Goal: Complete application form

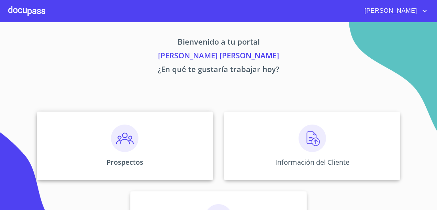
click at [138, 144] on div "Prospectos" at bounding box center [125, 146] width 176 height 69
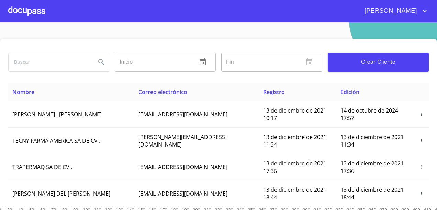
click at [361, 58] on span "Crear Cliente" at bounding box center [378, 62] width 90 height 10
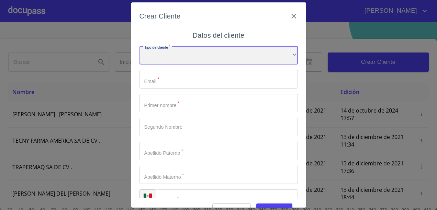
click at [227, 52] on div "​" at bounding box center [218, 55] width 158 height 19
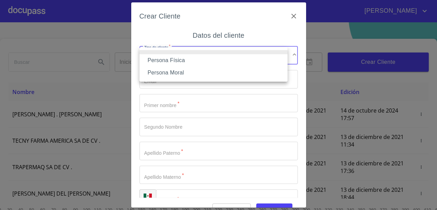
click at [207, 61] on li "Persona Física" at bounding box center [213, 60] width 148 height 12
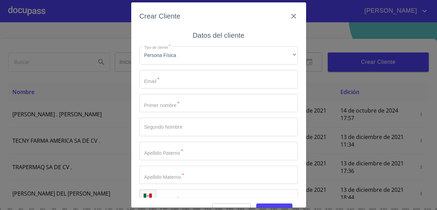
click at [173, 189] on div "Tipo de cliente   * Persona Física ​ Email   * ​ Primer nombre   * ​ Segundo No…" at bounding box center [218, 127] width 158 height 173
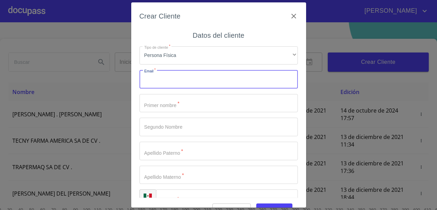
click at [175, 83] on input "Tipo de cliente   *" at bounding box center [218, 79] width 158 height 19
paste input "dropdrigueztrejo@yahoo.com"
type input "dropdrigueztrejo@yahoo.com"
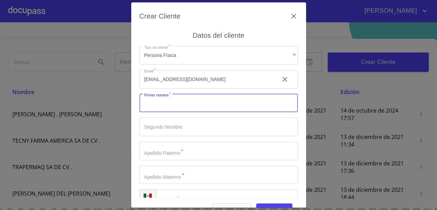
click at [181, 104] on input "Tipo de cliente   *" at bounding box center [218, 103] width 158 height 19
type input "Daniel"
click at [176, 155] on input "Tipo de cliente   *" at bounding box center [218, 151] width 158 height 19
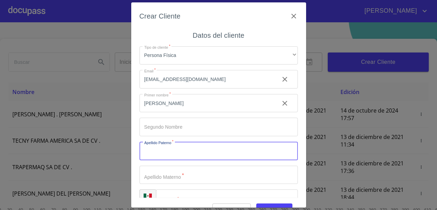
scroll to position [16, 0]
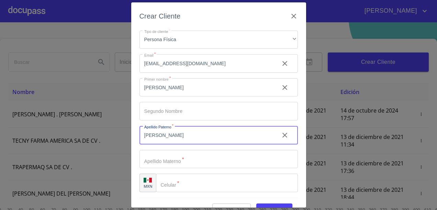
type input "Rodriguez"
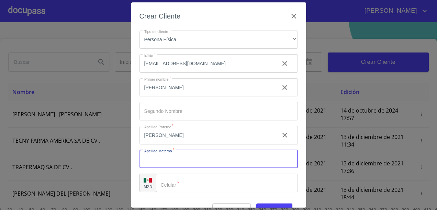
click at [174, 158] on input "Tipo de cliente   *" at bounding box center [218, 159] width 158 height 19
type input "Trejo"
click at [187, 184] on input "Tipo de cliente   *" at bounding box center [227, 183] width 142 height 19
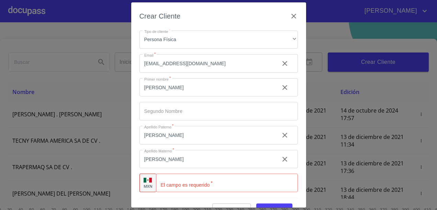
click at [170, 195] on div "Tipo de cliente   * Persona Física ​ Email   * dropdrigueztrejo@yahoo.com ​ Pri…" at bounding box center [218, 111] width 158 height 173
click at [179, 181] on input "Tipo de cliente   *" at bounding box center [227, 183] width 142 height 19
paste input "(33)11845478"
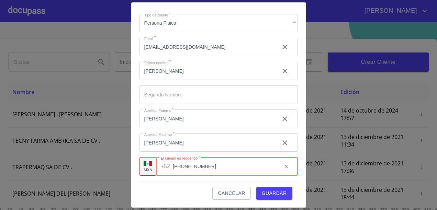
type input "(33)11845478"
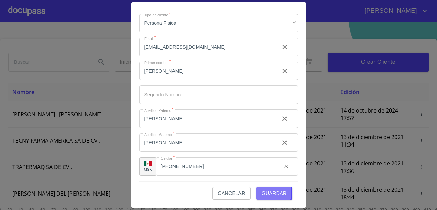
click at [262, 193] on span "Guardar" at bounding box center [274, 193] width 25 height 9
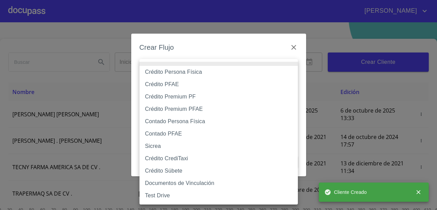
click at [283, 66] on body "LILA SAHOLY Inicio ​ Fin ​ Crear Cliente Nombre Correo electrónico Registro Edi…" at bounding box center [218, 105] width 437 height 210
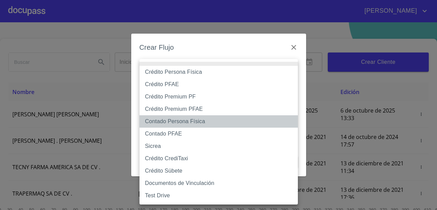
click at [204, 121] on li "Contado Persona Física" at bounding box center [218, 121] width 158 height 12
type input "61b10eea9b8c202ad57ac5da"
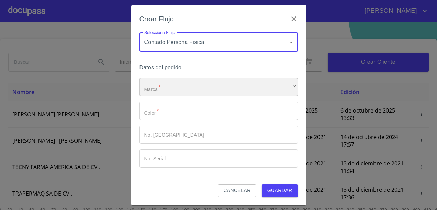
click at [204, 84] on div "​" at bounding box center [218, 87] width 158 height 19
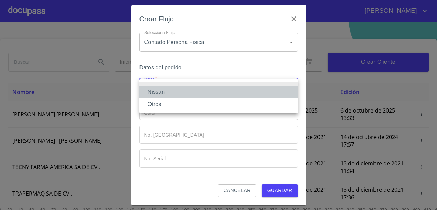
click at [198, 89] on li "Nissan" at bounding box center [218, 92] width 158 height 12
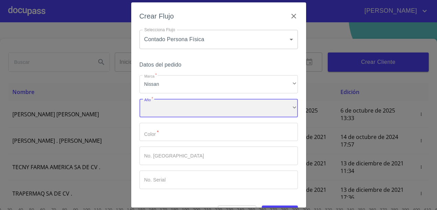
click at [200, 108] on div "​" at bounding box center [218, 108] width 158 height 19
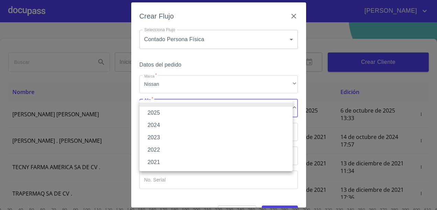
click at [200, 108] on li "2025" at bounding box center [215, 113] width 153 height 12
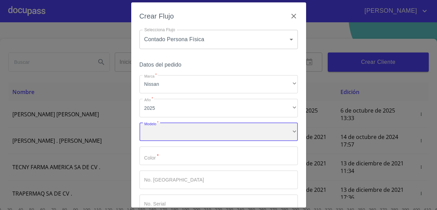
click at [204, 133] on div "​" at bounding box center [218, 132] width 158 height 19
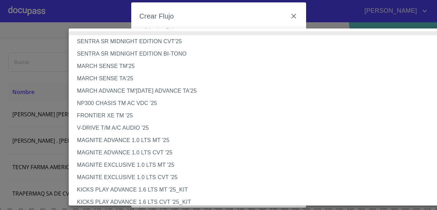
click at [162, 127] on li "V-DRIVE T/M A/C AUDIO '25" at bounding box center [261, 128] width 384 height 12
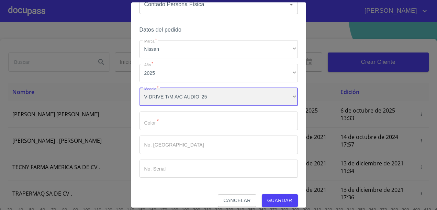
scroll to position [42, 0]
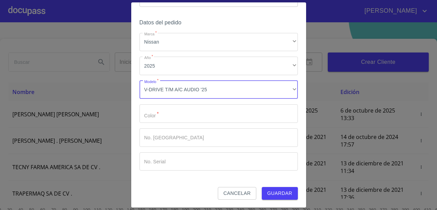
click at [225, 112] on input "Marca   *" at bounding box center [218, 113] width 158 height 19
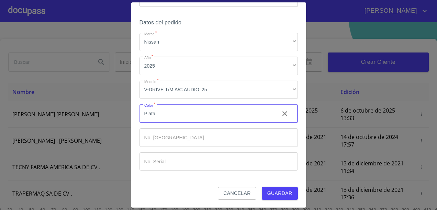
type input "Plata"
click at [171, 138] on input "Marca   *" at bounding box center [218, 137] width 158 height 19
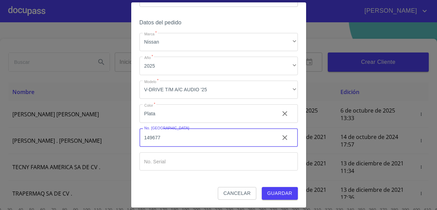
type input "149677"
click at [177, 163] on input "Marca   *" at bounding box center [218, 161] width 158 height 19
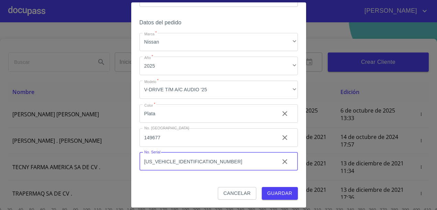
type input "3N1CN7AE9SK410716"
click at [280, 198] on button "Guardar" at bounding box center [280, 193] width 36 height 13
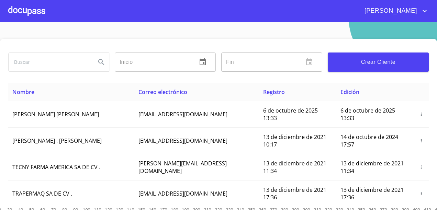
click at [286, 76] on div "Inicio ​ Fin ​ Crear Cliente" at bounding box center [218, 61] width 420 height 44
click at [29, 12] on div at bounding box center [26, 11] width 37 height 22
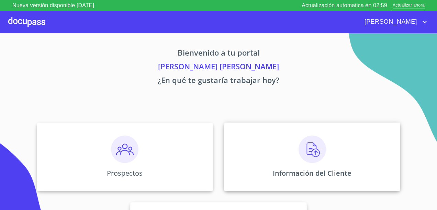
click at [269, 156] on div "Información del Cliente" at bounding box center [312, 157] width 176 height 69
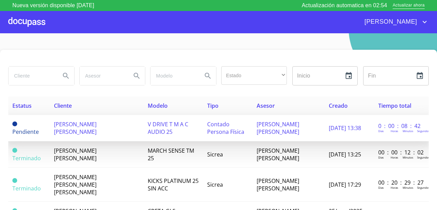
click at [285, 129] on td "[PERSON_NAME] [PERSON_NAME]" at bounding box center [288, 128] width 72 height 26
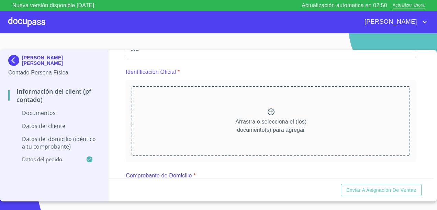
scroll to position [69, 0]
click at [308, 38] on section "DANIEL RODRIGUEZ TREJO Contado Persona Física Información del Client (PF contad…" at bounding box center [218, 127] width 437 height 188
click at [269, 114] on icon at bounding box center [271, 111] width 8 height 8
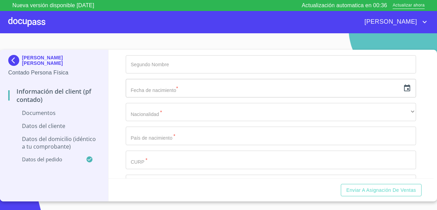
scroll to position [599, 0]
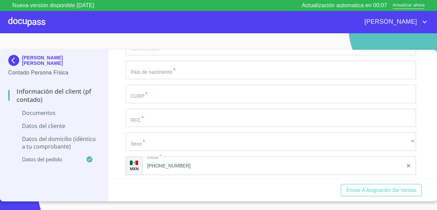
scroll to position [659, 0]
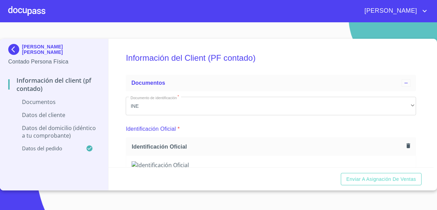
click at [293, 64] on h5 "Información del Client (PF contado)" at bounding box center [271, 58] width 290 height 28
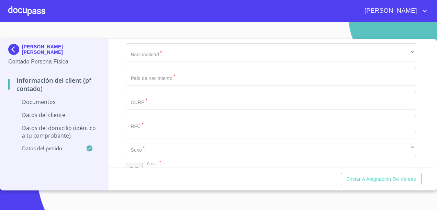
scroll to position [642, 0]
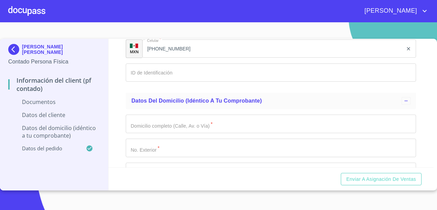
scroll to position [951, 0]
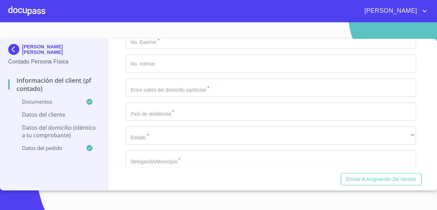
scroll to position [1238, 0]
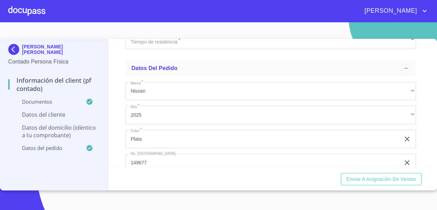
scroll to position [1645, 0]
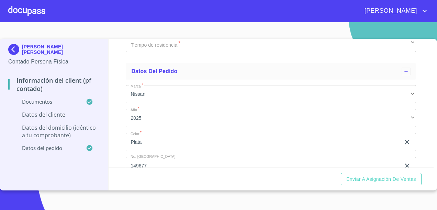
type input "1_"
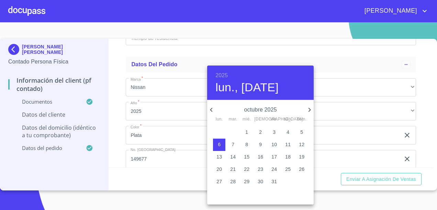
click at [219, 73] on h6 "2025" at bounding box center [221, 76] width 12 height 10
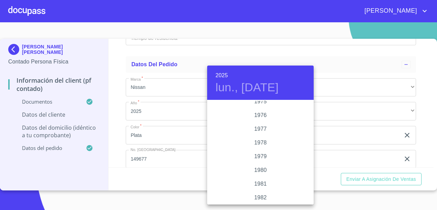
scroll to position [685, 0]
click at [258, 136] on div "1977" at bounding box center [260, 137] width 106 height 14
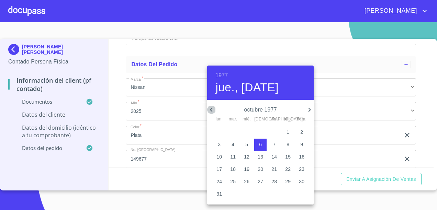
click at [212, 110] on icon "button" at bounding box center [211, 110] width 8 height 8
click at [232, 156] on p "16" at bounding box center [232, 157] width 5 height 7
type input "16 de ago. de 1977"
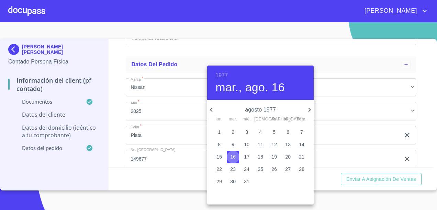
click at [232, 156] on p "16" at bounding box center [232, 157] width 5 height 7
click at [183, 89] on div at bounding box center [218, 105] width 437 height 210
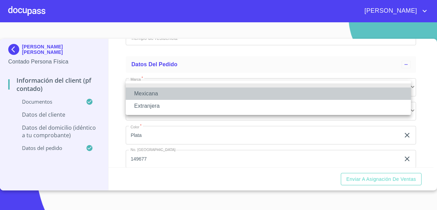
click at [182, 93] on li "Mexicana" at bounding box center [268, 94] width 285 height 12
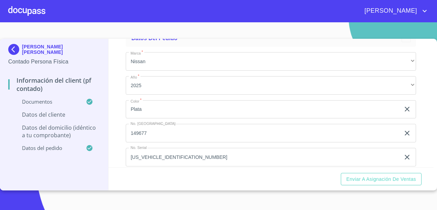
scroll to position [1697, 0]
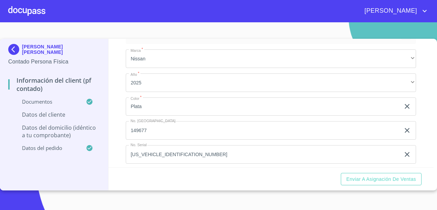
type input "México"
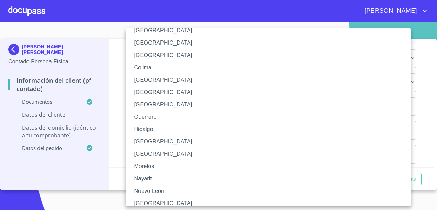
scroll to position [75, 0]
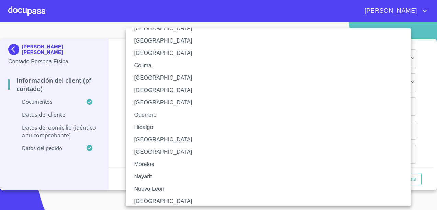
click at [163, 142] on li "Jalisco" at bounding box center [271, 140] width 290 height 12
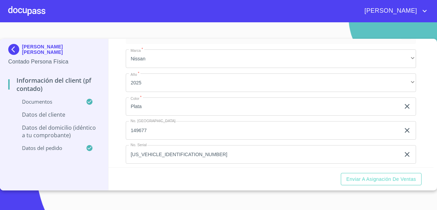
type input "ROTD770816HJCDRN08"
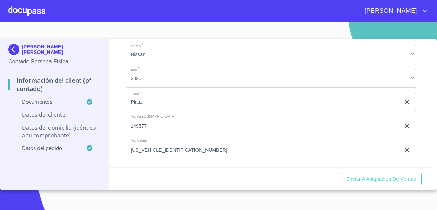
scroll to position [1758, 0]
type input "ROTD770816868"
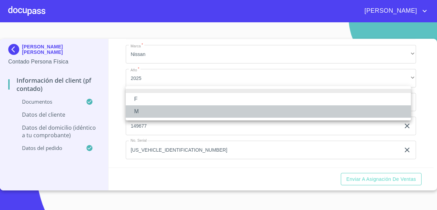
click at [139, 114] on li "M" at bounding box center [268, 111] width 285 height 12
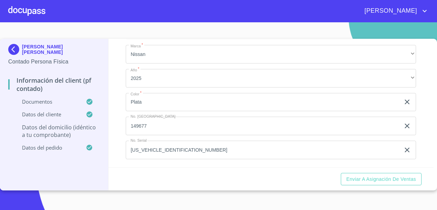
click at [198, 194] on section "DANIEL RODRIGUEZ TREJO Contado Persona Física Información del Client (PF contad…" at bounding box center [218, 116] width 437 height 188
type input "2728078763"
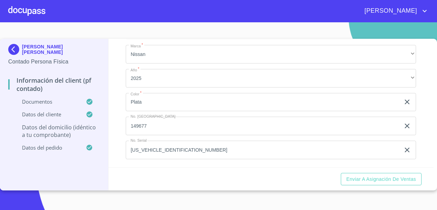
scroll to position [1885, 0]
paste input "LOMA DE BARCELONA"
type input "LOMA DE BARCELONA"
paste input "234"
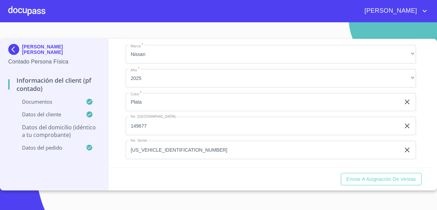
scroll to position [1950, 0]
type input "234"
paste input "LOMA DE TERUEL"
paste input "LOMAS DEL SUR"
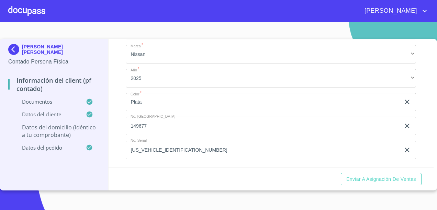
type input "LOMA DE TERUEL Y LOMAS DEL SUR"
type input "México"
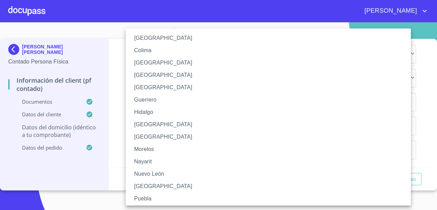
scroll to position [90, 0]
click at [157, 123] on li "Jalisco" at bounding box center [271, 124] width 290 height 12
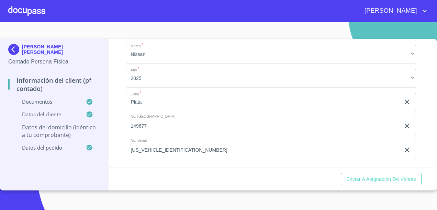
type input "TLAJOMULCO"
type input "45650"
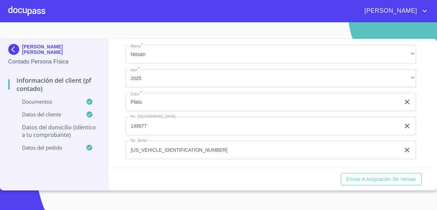
paste input "LOMAS DEL SUR"
type input "LOMAS DEL SUR"
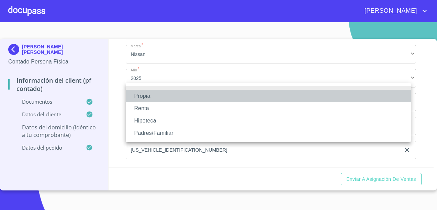
click at [149, 95] on li "Propia" at bounding box center [268, 96] width 285 height 12
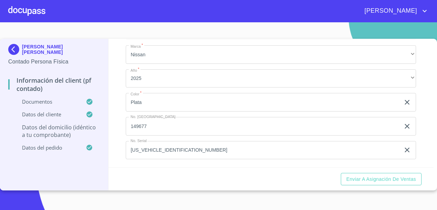
type input "$1"
type input "$700,000"
click at [234, 12] on div "​" at bounding box center [271, 3] width 290 height 19
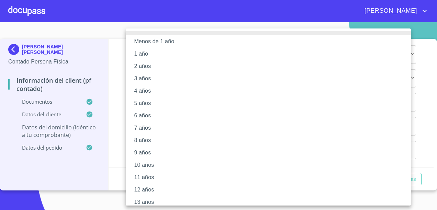
click at [157, 106] on li "5 años" at bounding box center [271, 103] width 290 height 12
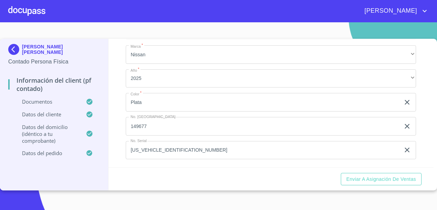
scroll to position [2212, 0]
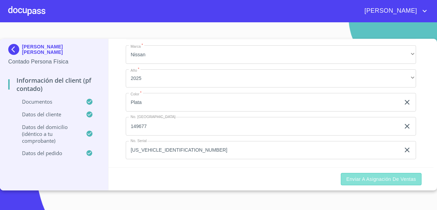
click at [370, 178] on span "Enviar a Asignación de Ventas" at bounding box center [381, 179] width 70 height 9
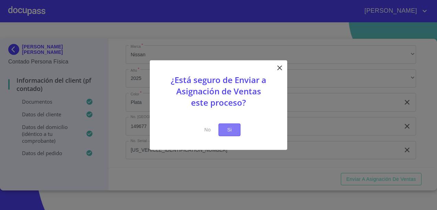
click at [229, 129] on span "Si" at bounding box center [229, 130] width 11 height 9
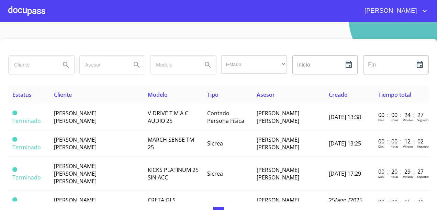
click at [18, 11] on div at bounding box center [26, 11] width 37 height 22
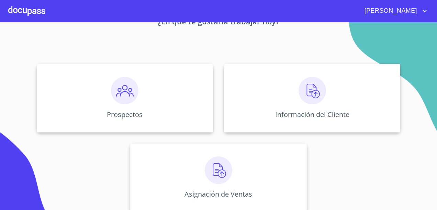
scroll to position [55, 0]
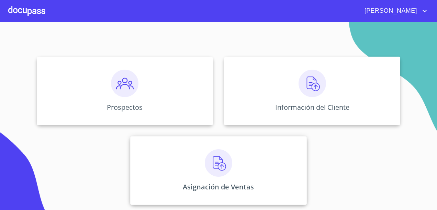
click at [214, 163] on img at bounding box center [218, 162] width 27 height 27
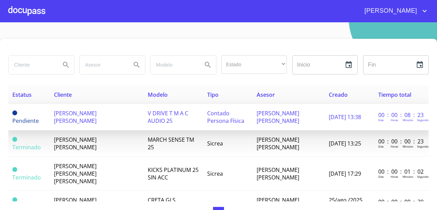
click at [148, 123] on td "V DRIVE T M A C AUDIO 25" at bounding box center [173, 117] width 59 height 26
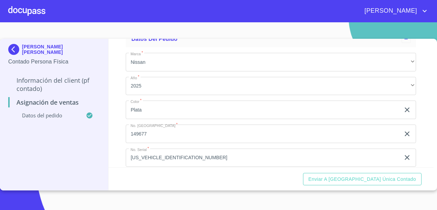
scroll to position [56, 0]
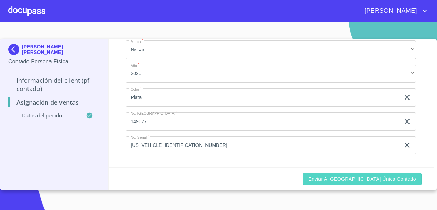
click at [375, 179] on span "Enviar a Ventanilla única contado" at bounding box center [362, 179] width 108 height 9
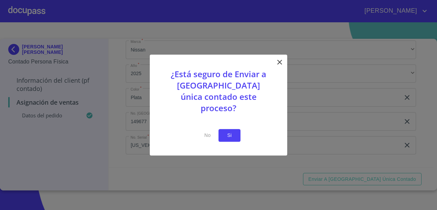
click at [229, 131] on span "Si" at bounding box center [229, 135] width 11 height 9
